Goal: Task Accomplishment & Management: Use online tool/utility

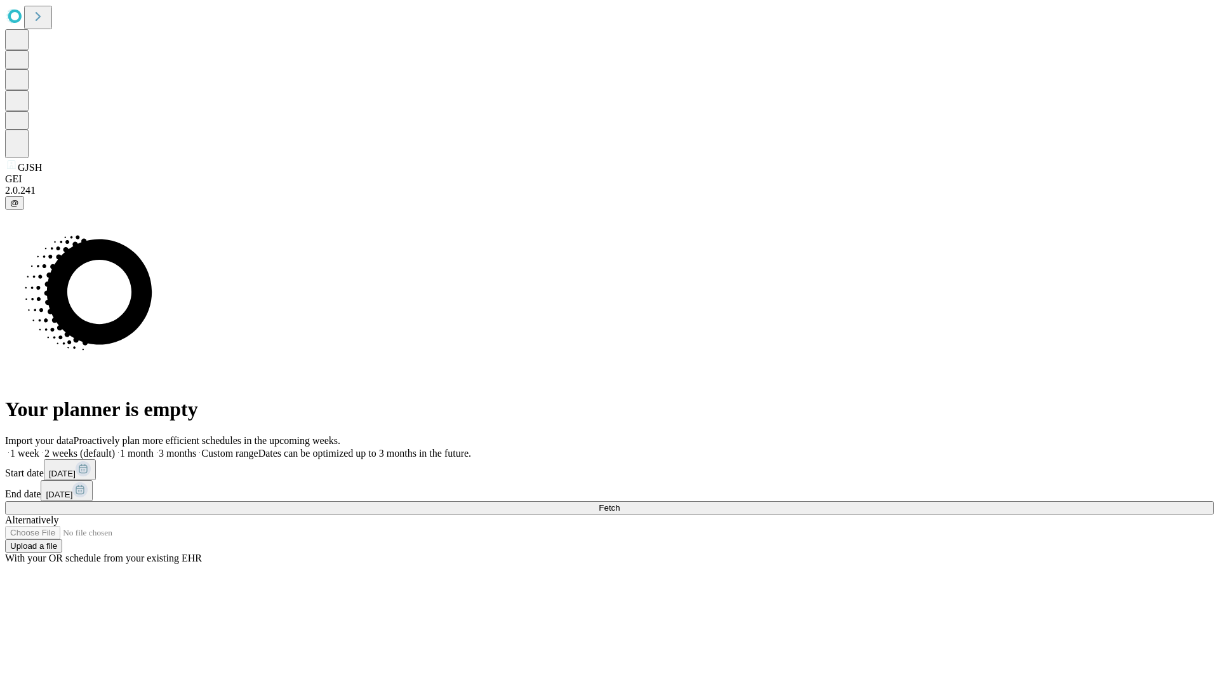
click at [620, 503] on span "Fetch" at bounding box center [609, 508] width 21 height 10
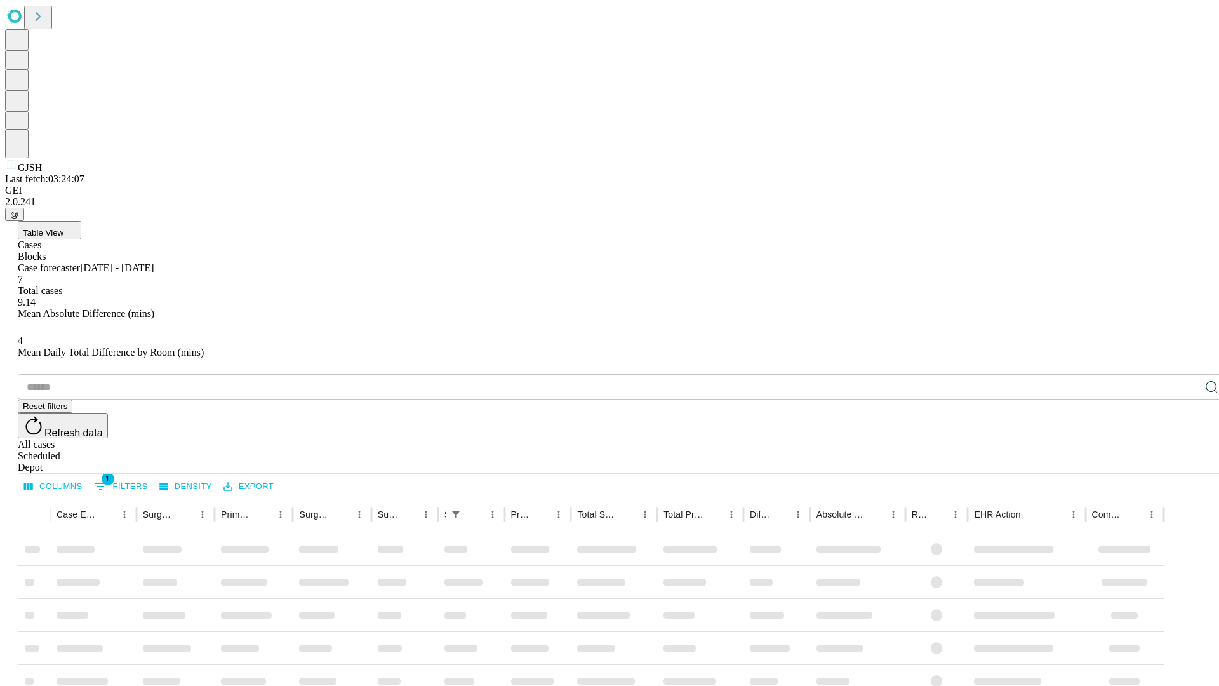
click at [63, 228] on span "Table View" at bounding box center [43, 233] width 41 height 10
